Goal: Task Accomplishment & Management: Manage account settings

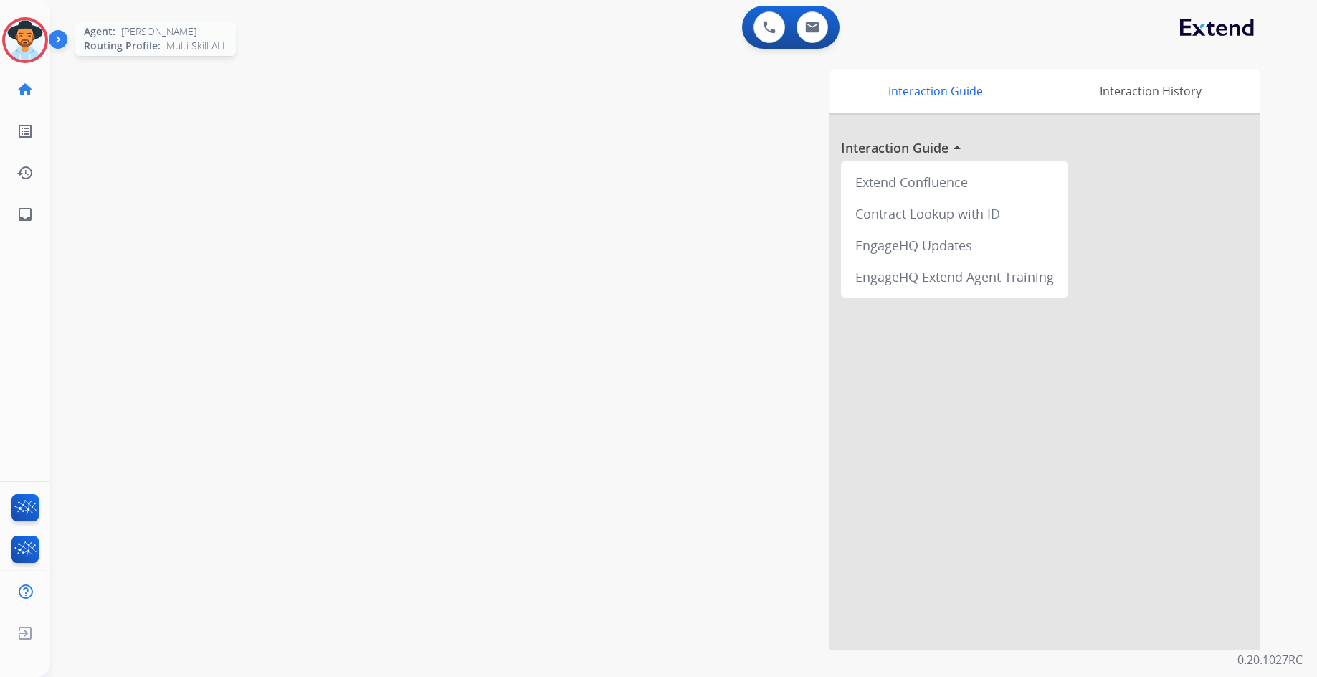
drag, startPoint x: 16, startPoint y: 46, endPoint x: 22, endPoint y: 58, distance: 13.5
click at [16, 46] on img at bounding box center [25, 40] width 40 height 40
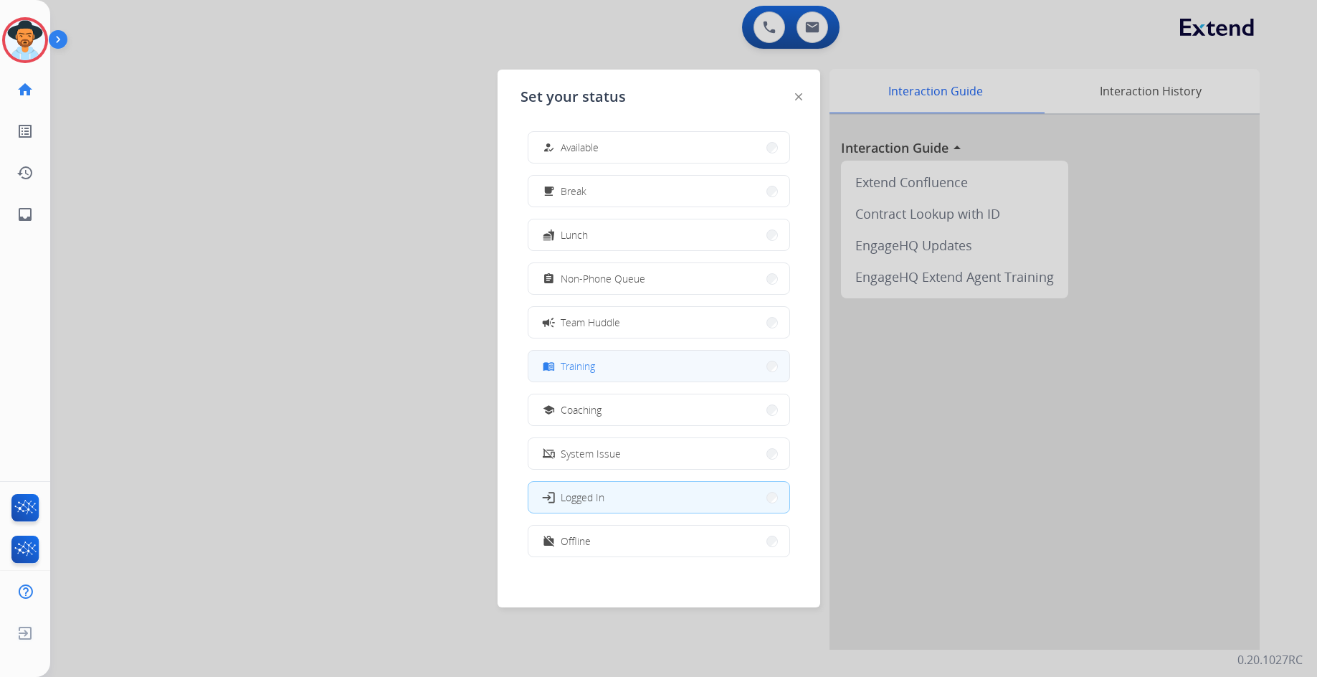
scroll to position [4, 0]
click at [624, 538] on button "work_off Offline" at bounding box center [658, 536] width 261 height 31
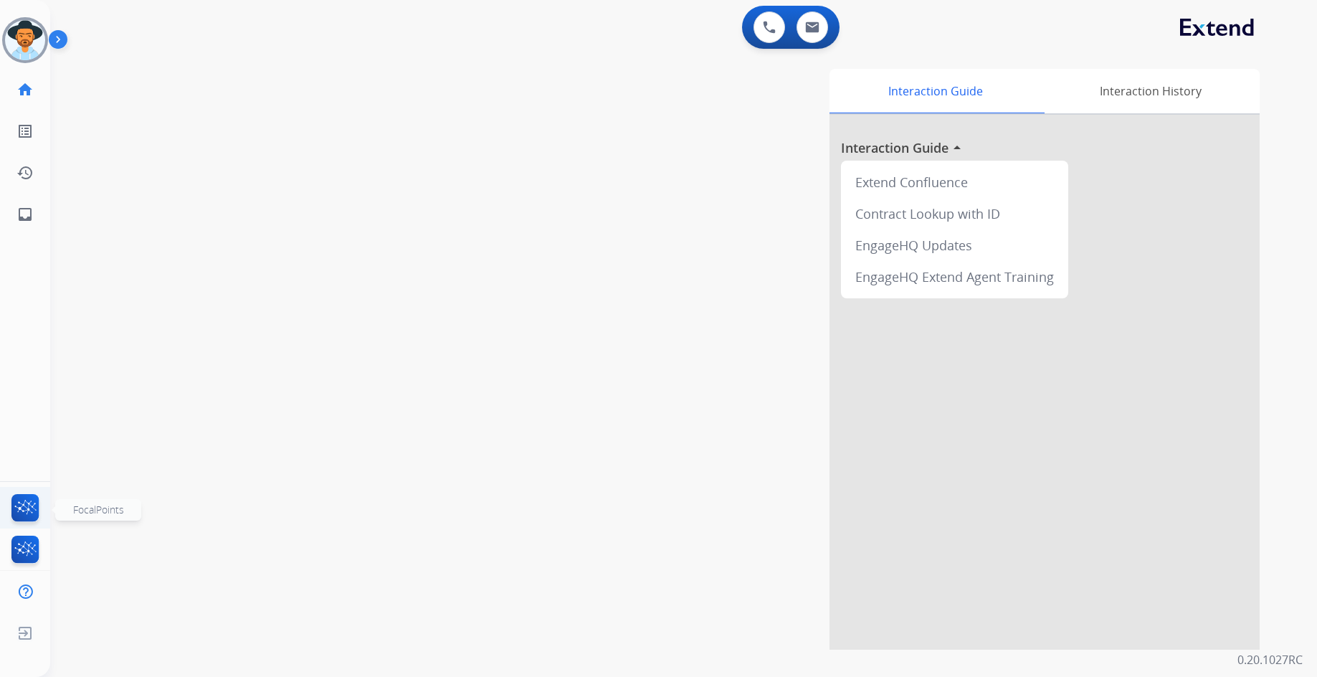
click at [19, 501] on img at bounding box center [26, 510] width 34 height 33
click at [14, 505] on img at bounding box center [26, 510] width 34 height 33
